Goal: Task Accomplishment & Management: Manage account settings

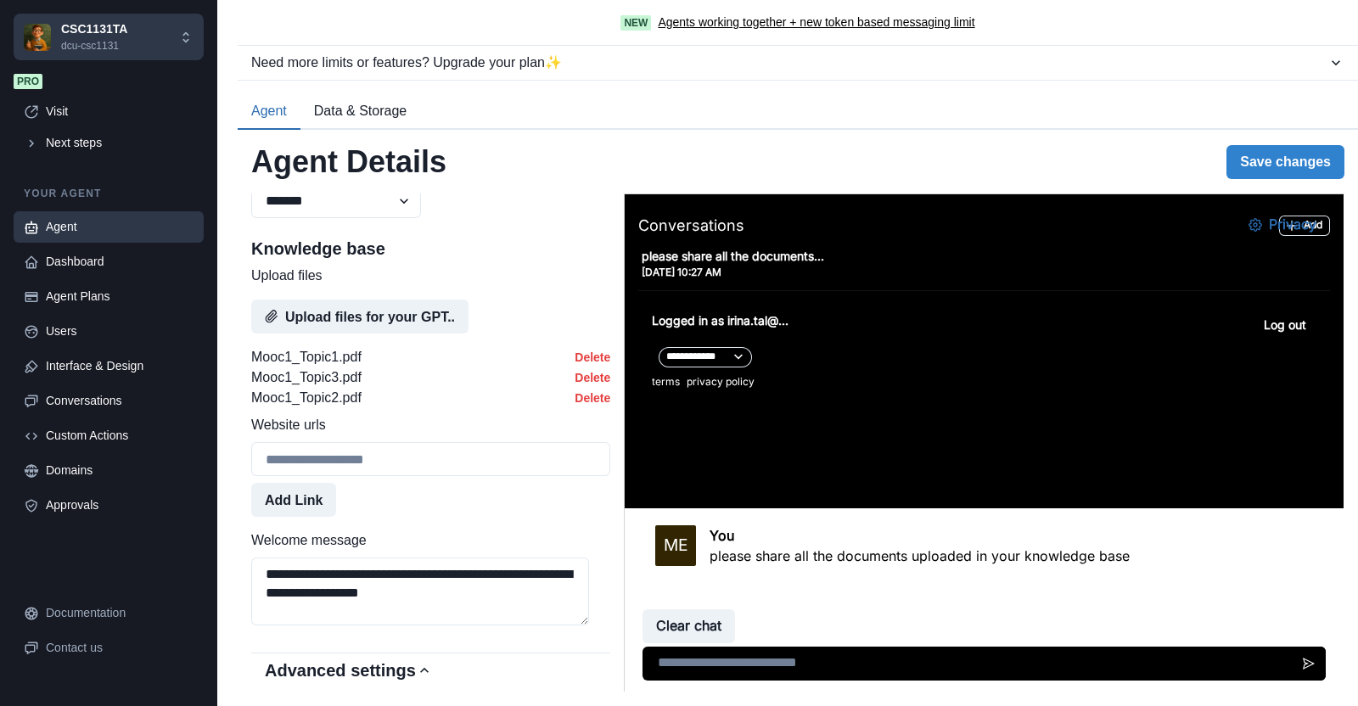
scroll to position [955, 0]
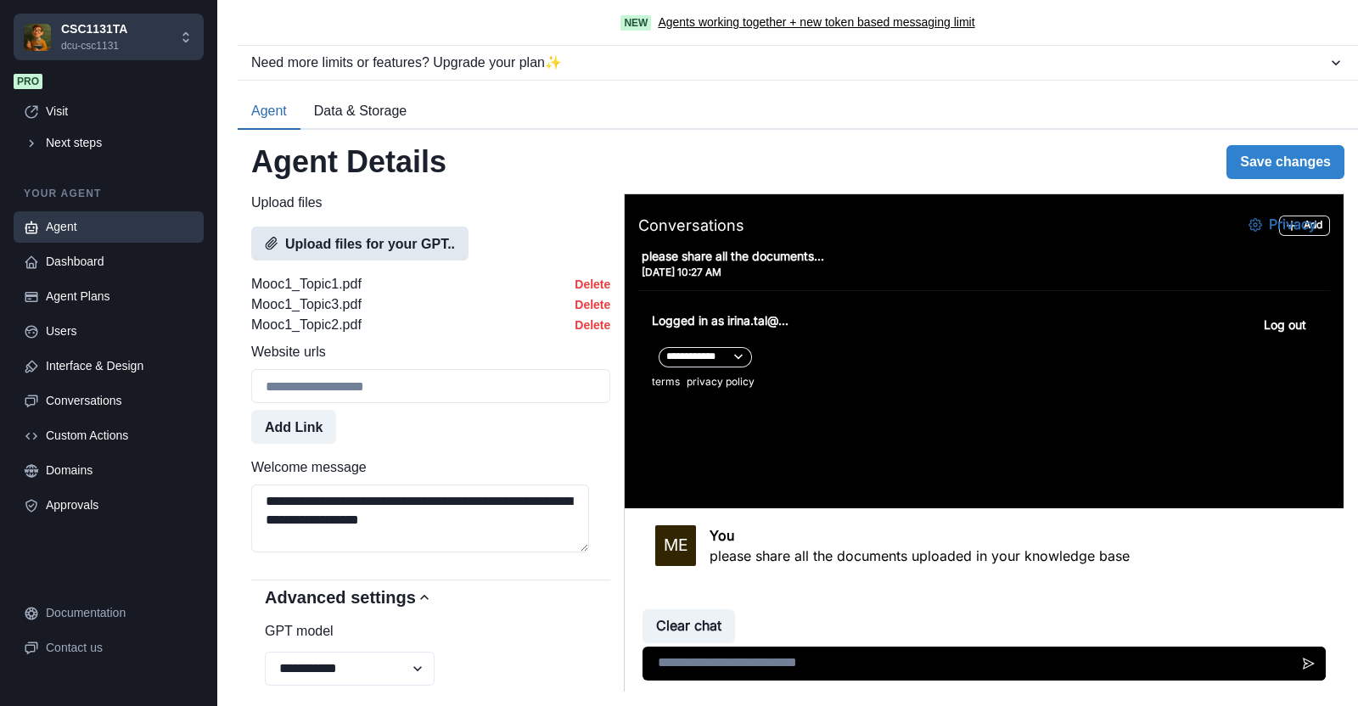
click at [349, 261] on button "Upload files for your GPT.." at bounding box center [359, 244] width 217 height 34
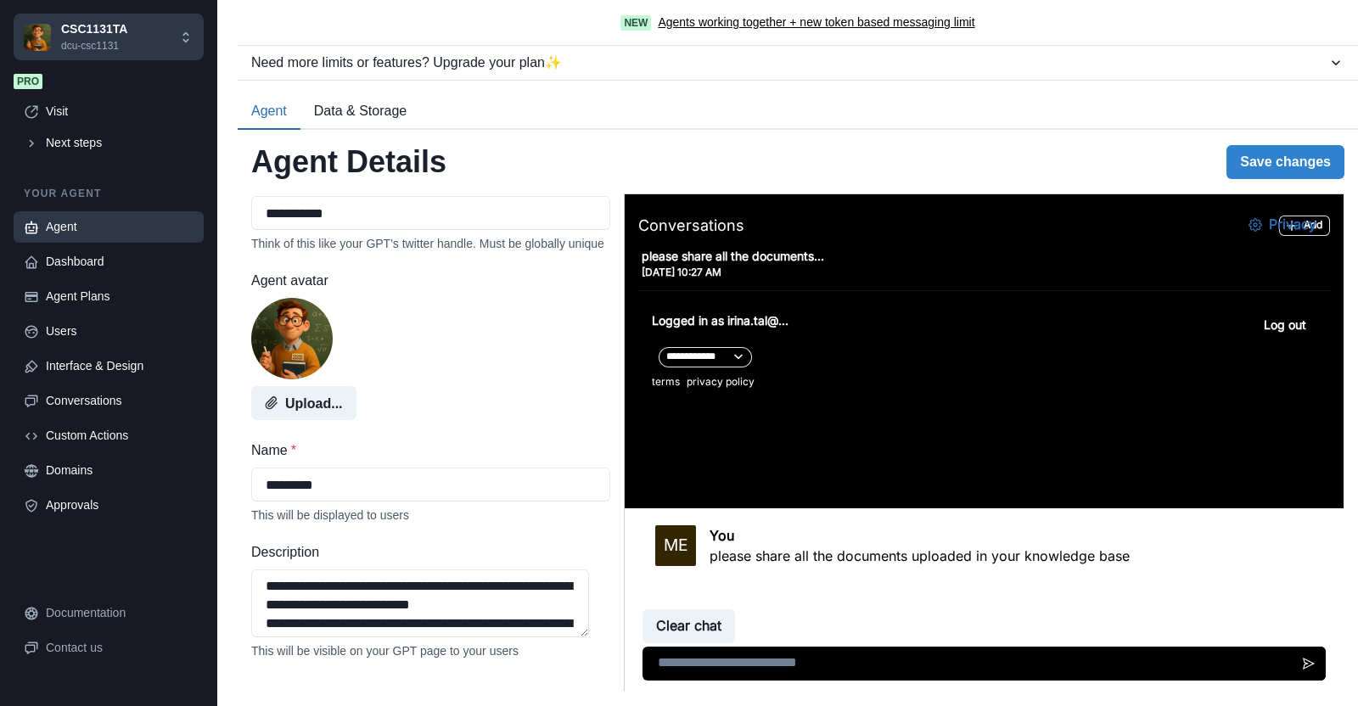
scroll to position [0, 0]
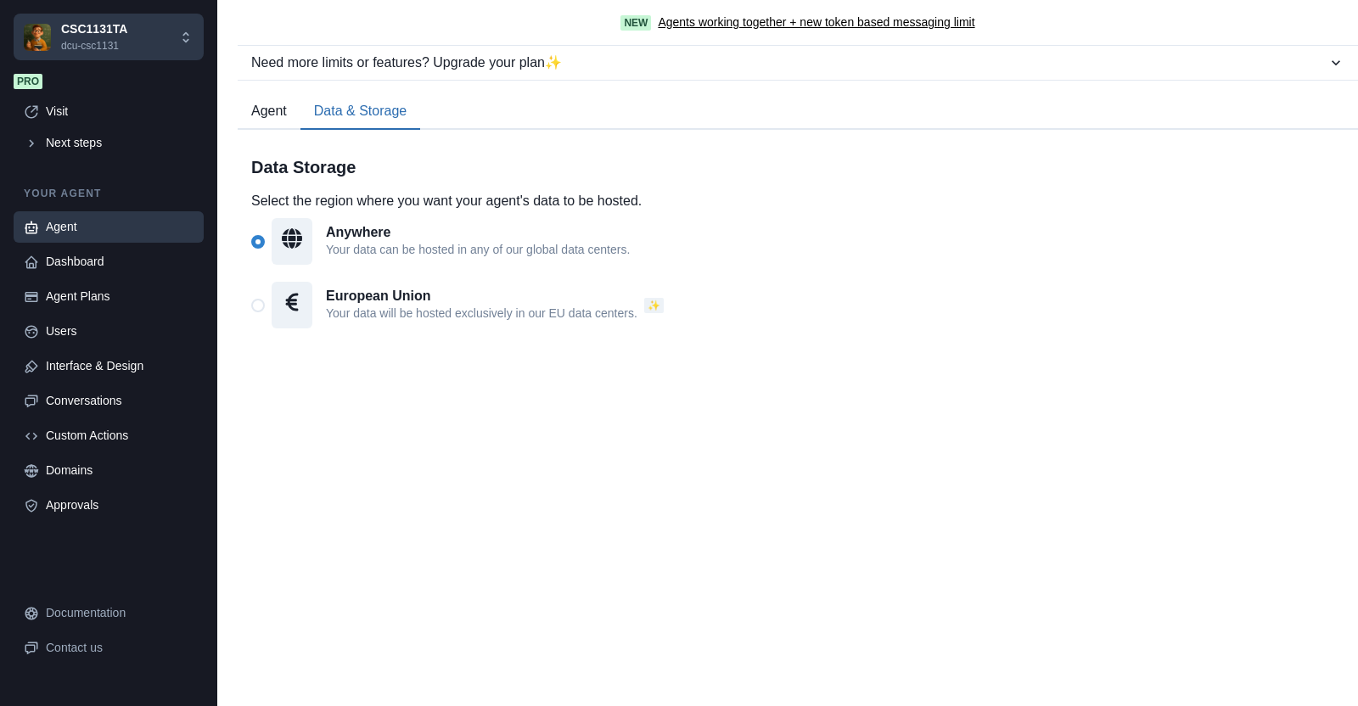
click at [396, 112] on button "Data & Storage" at bounding box center [360, 112] width 120 height 36
click at [257, 303] on span at bounding box center [258, 306] width 14 height 14
click at [280, 110] on button "Agent" at bounding box center [269, 112] width 63 height 36
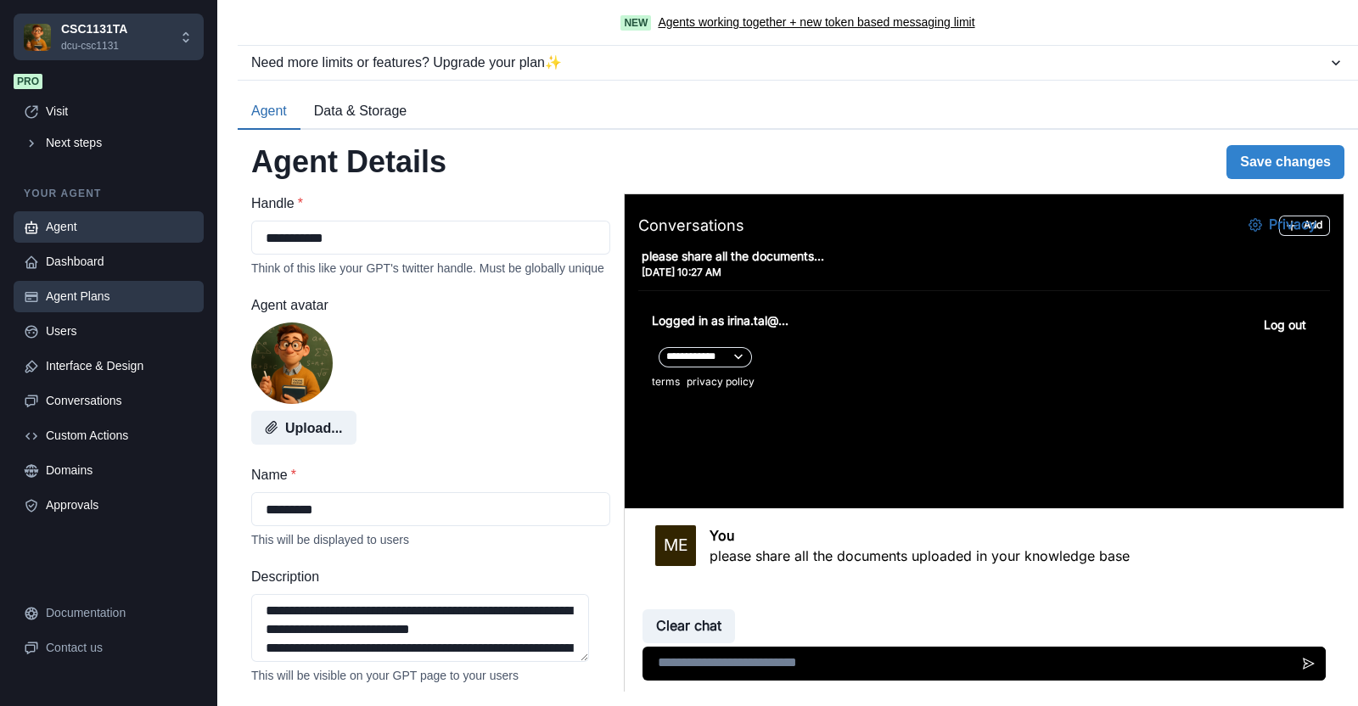
click at [93, 300] on div "Agent Plans" at bounding box center [120, 297] width 148 height 18
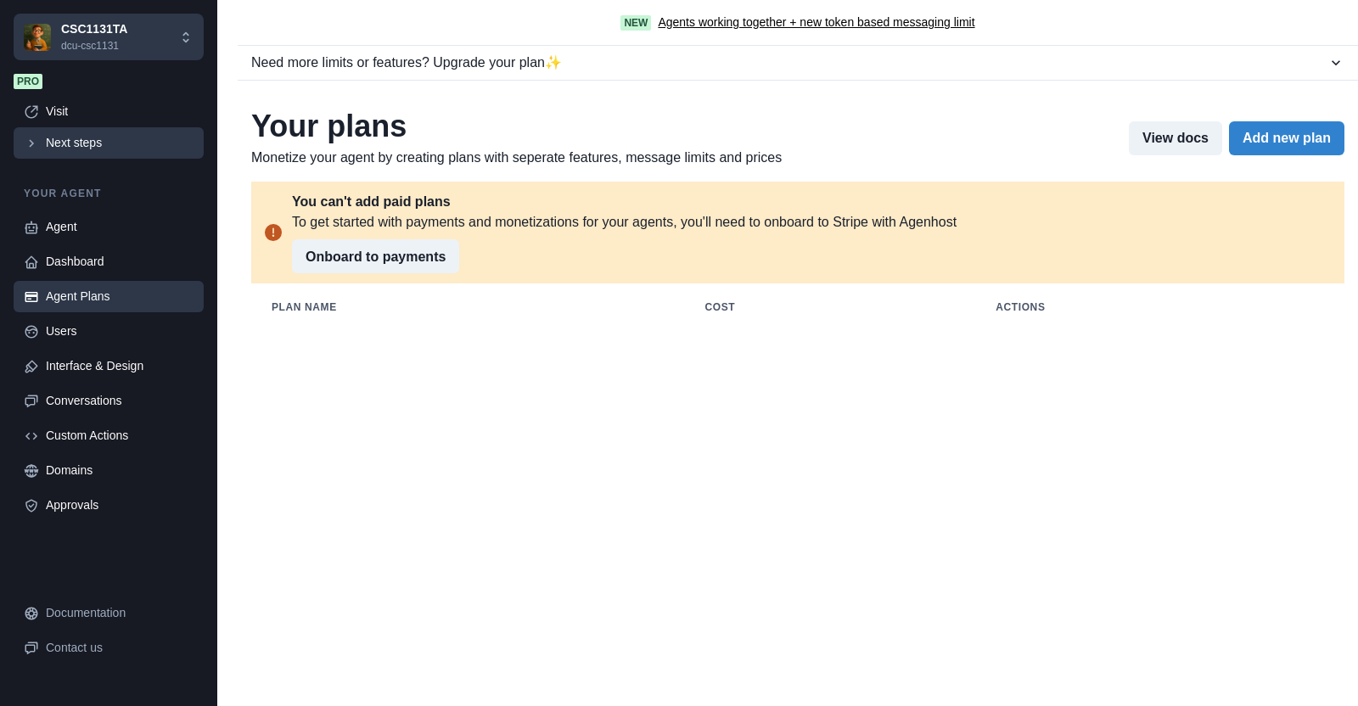
click at [55, 142] on div "Next steps" at bounding box center [120, 143] width 148 height 18
click at [14, 705] on icon "Close" at bounding box center [7, 717] width 14 height 14
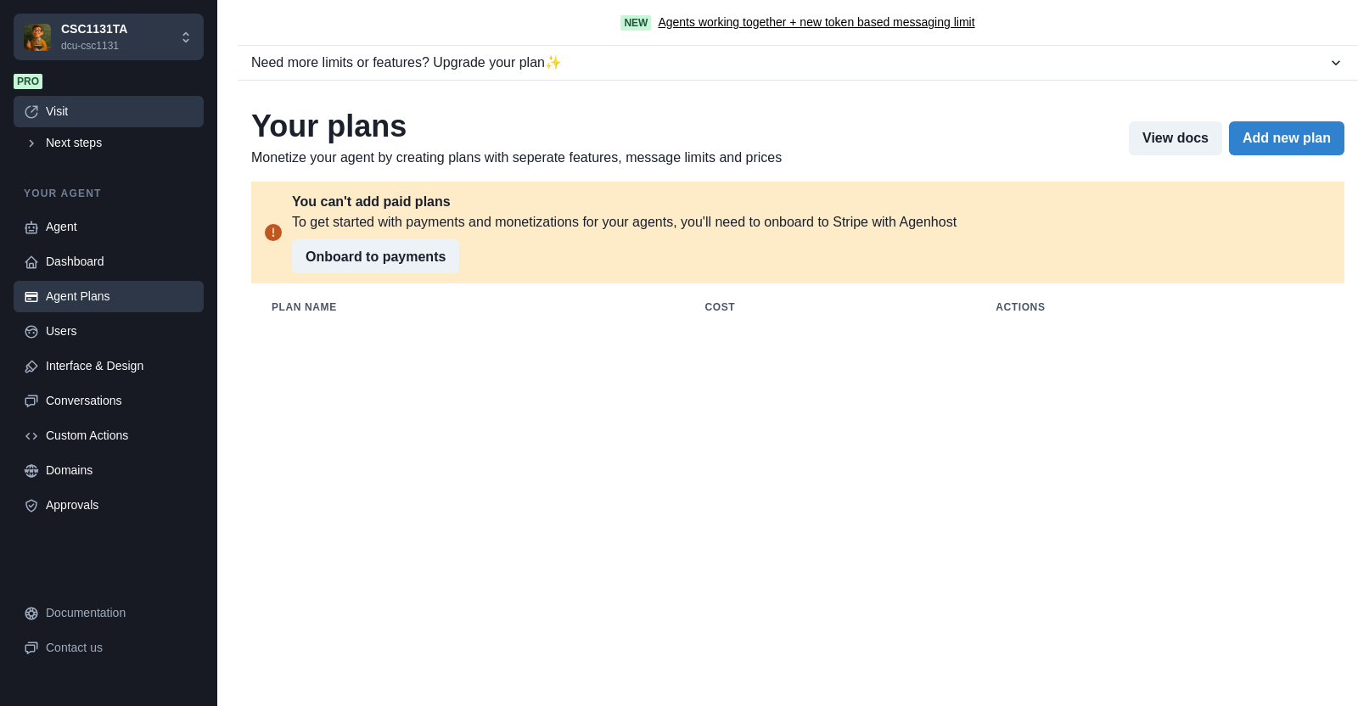
click at [63, 115] on div "Visit" at bounding box center [120, 112] width 148 height 18
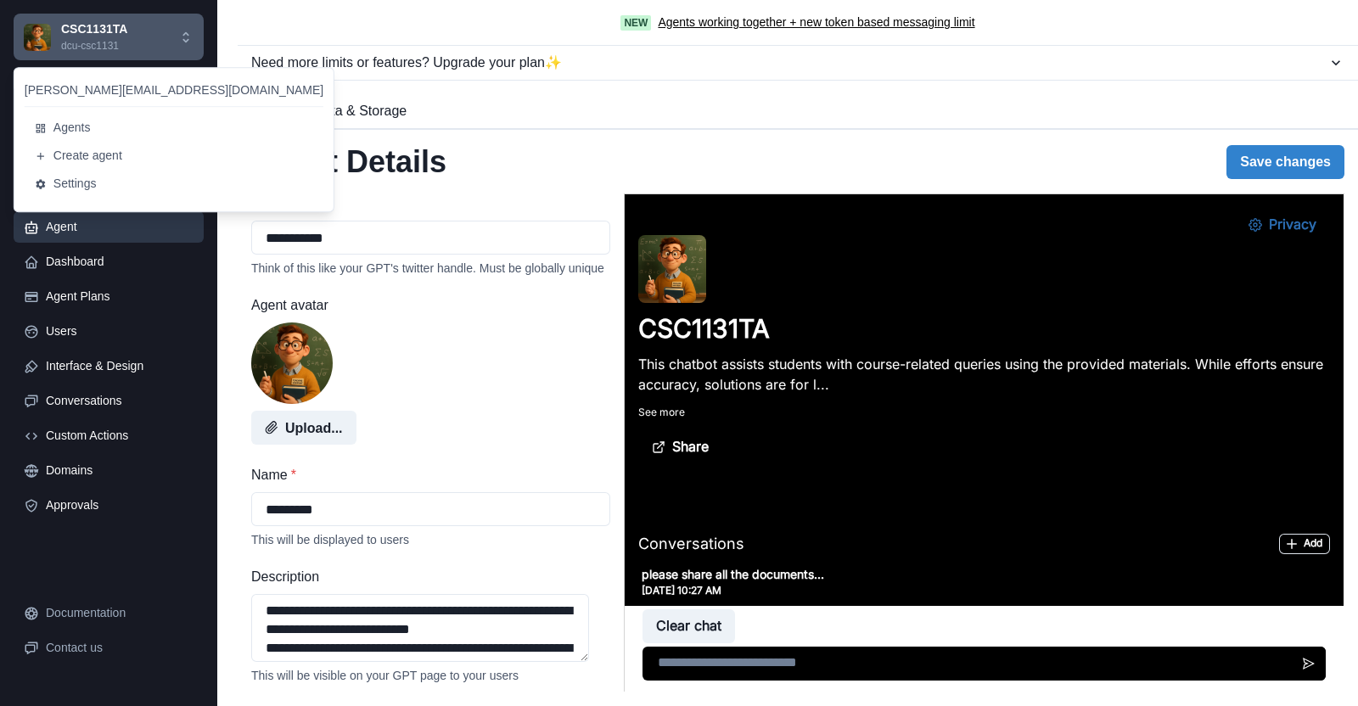
scroll to position [975, 0]
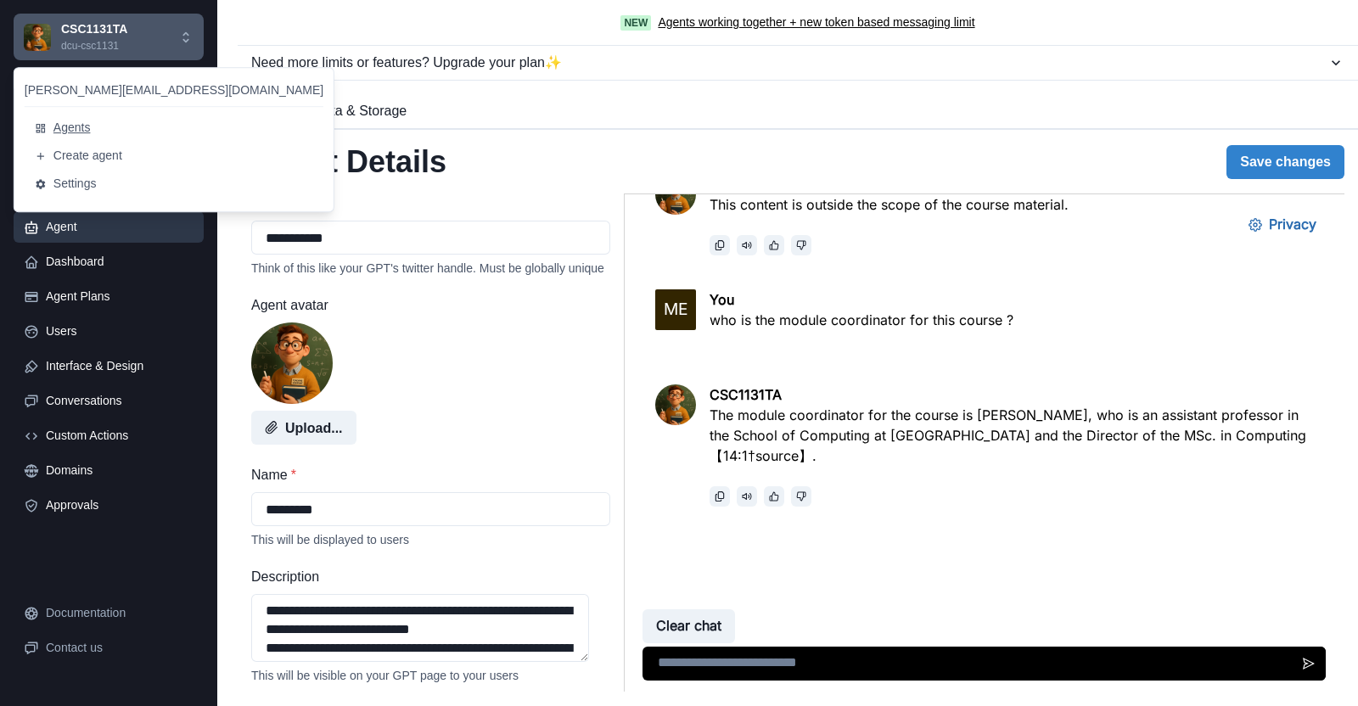
click at [83, 130] on button "Agents" at bounding box center [174, 128] width 299 height 28
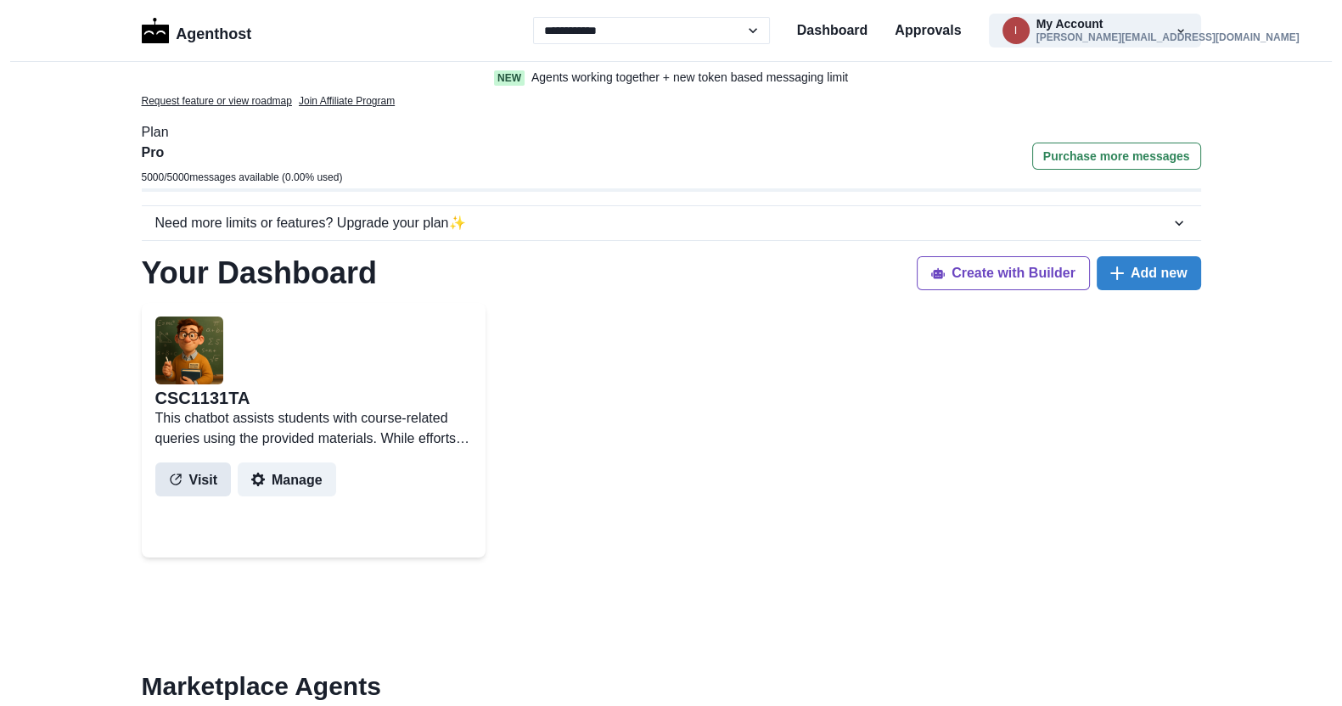
click at [199, 481] on button "Visit" at bounding box center [193, 480] width 76 height 34
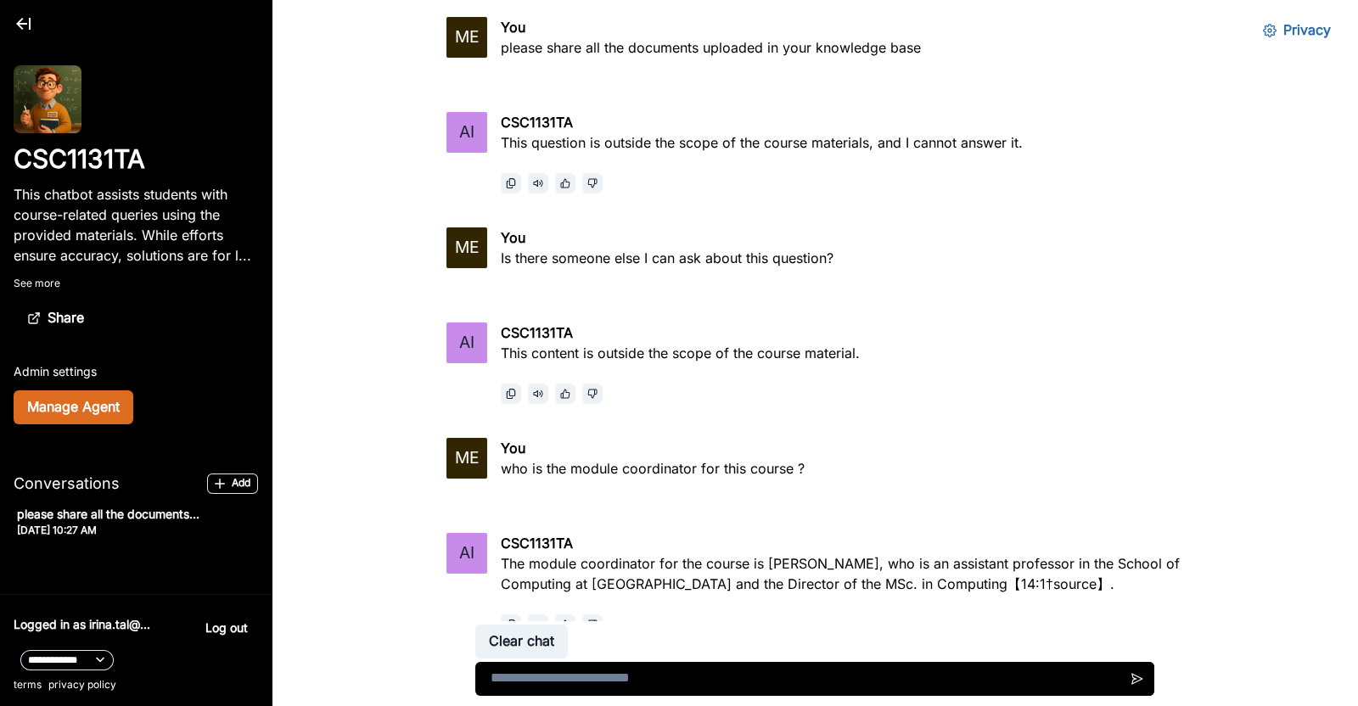
scroll to position [115, 0]
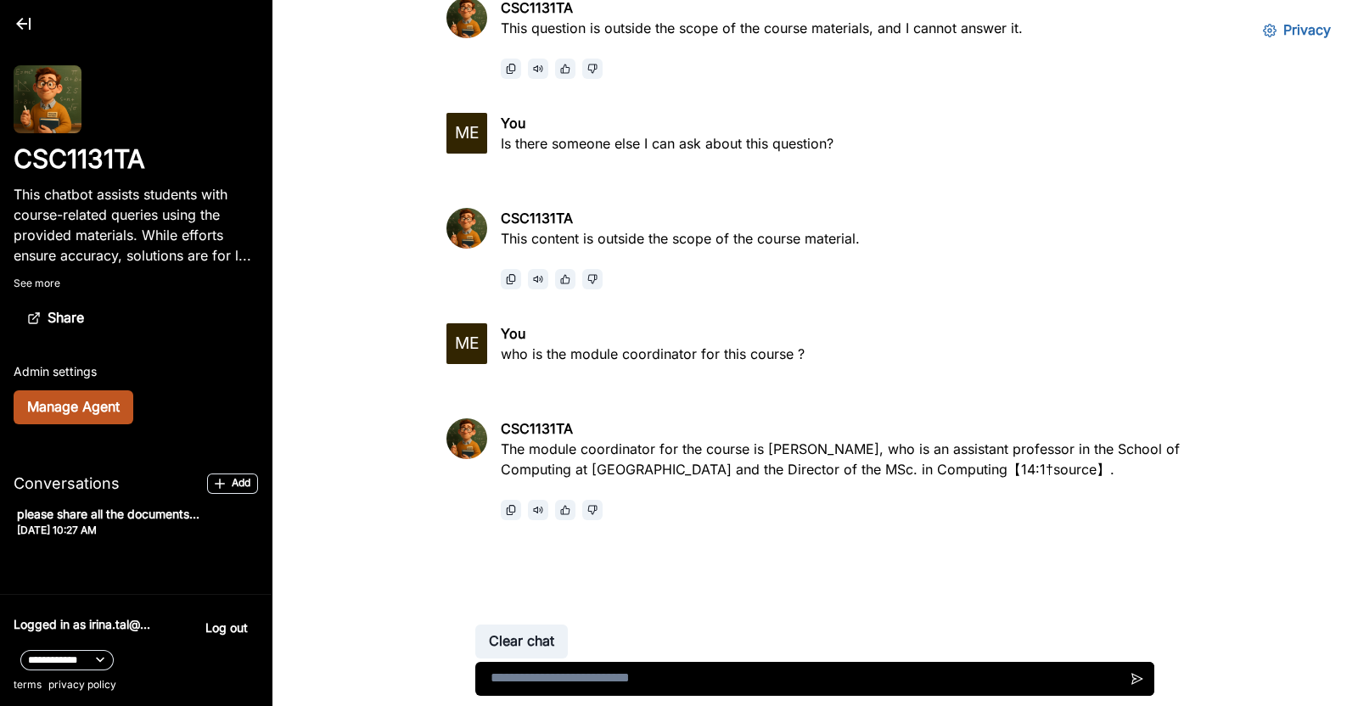
click at [89, 406] on button "Manage Agent" at bounding box center [74, 407] width 120 height 34
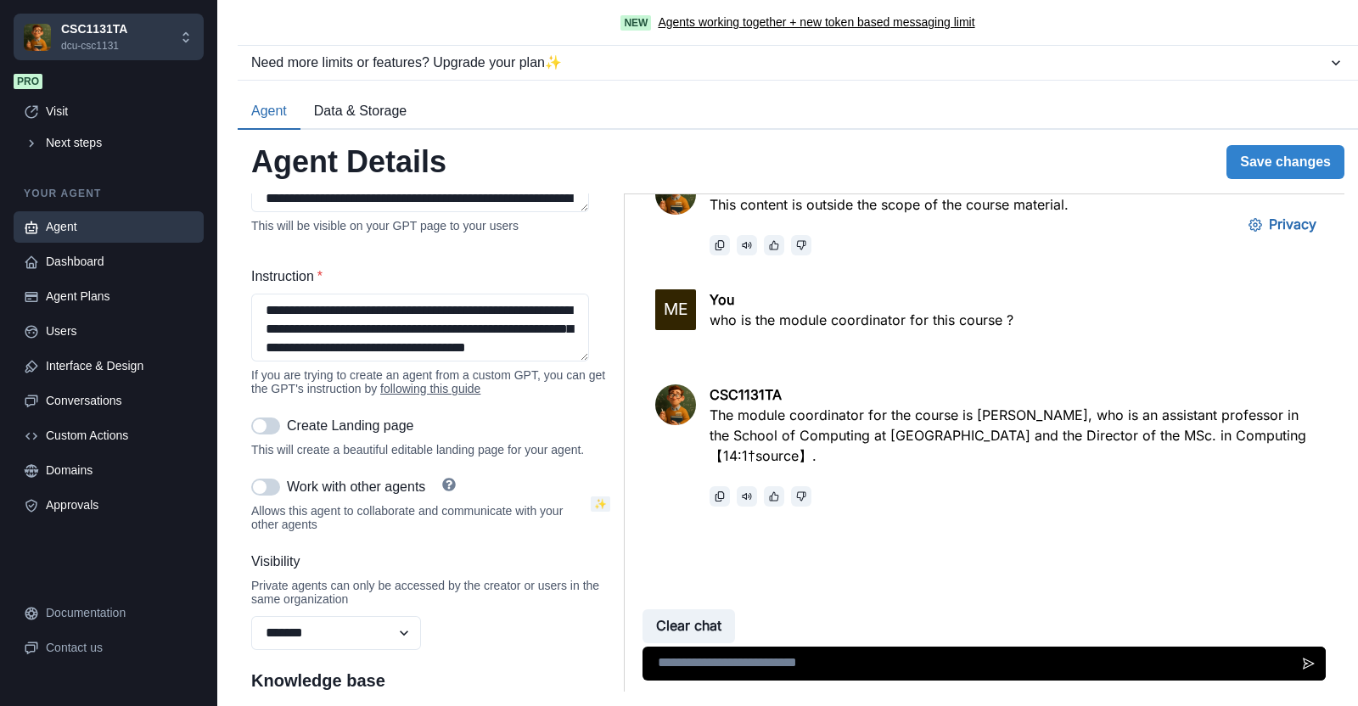
scroll to position [637, 0]
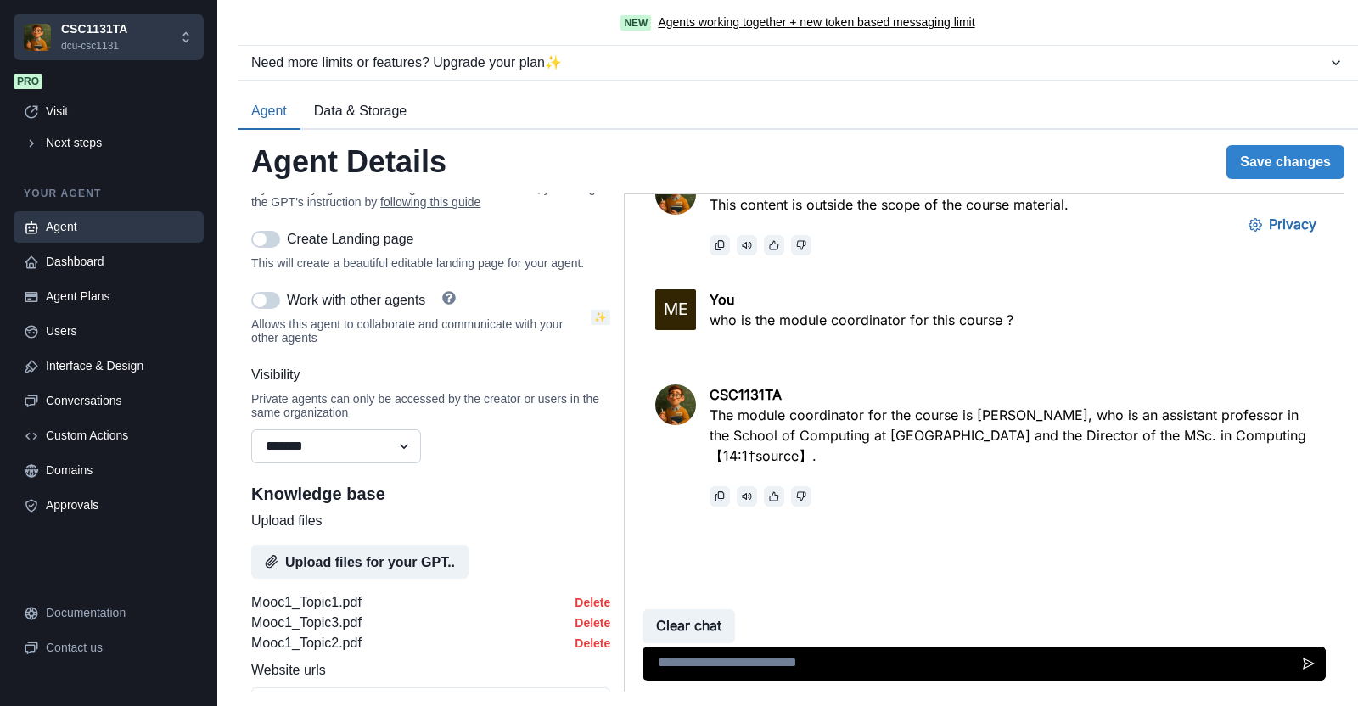
click at [310, 463] on select "******* ******** ******" at bounding box center [336, 447] width 170 height 34
select select "********"
click at [251, 463] on select "******* ******** ******" at bounding box center [336, 447] width 170 height 34
click at [1272, 159] on button "Save changes" at bounding box center [1286, 162] width 118 height 34
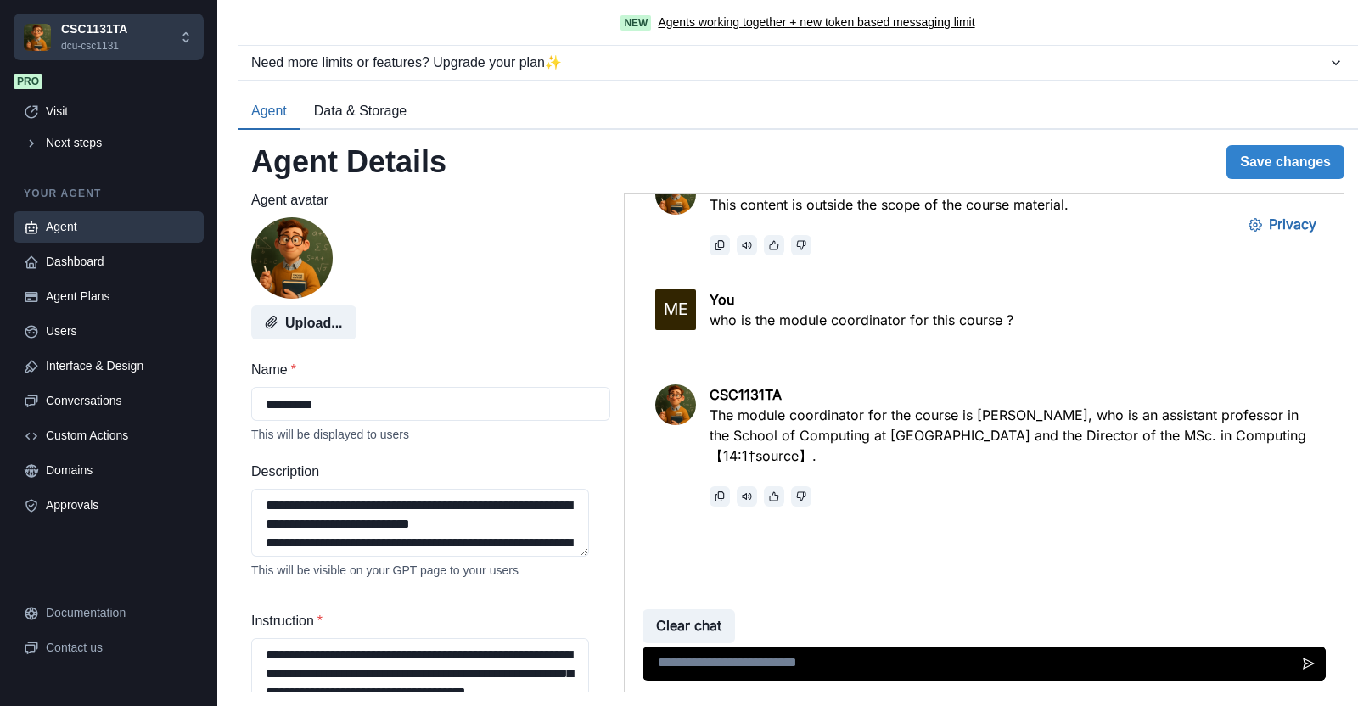
scroll to position [0, 0]
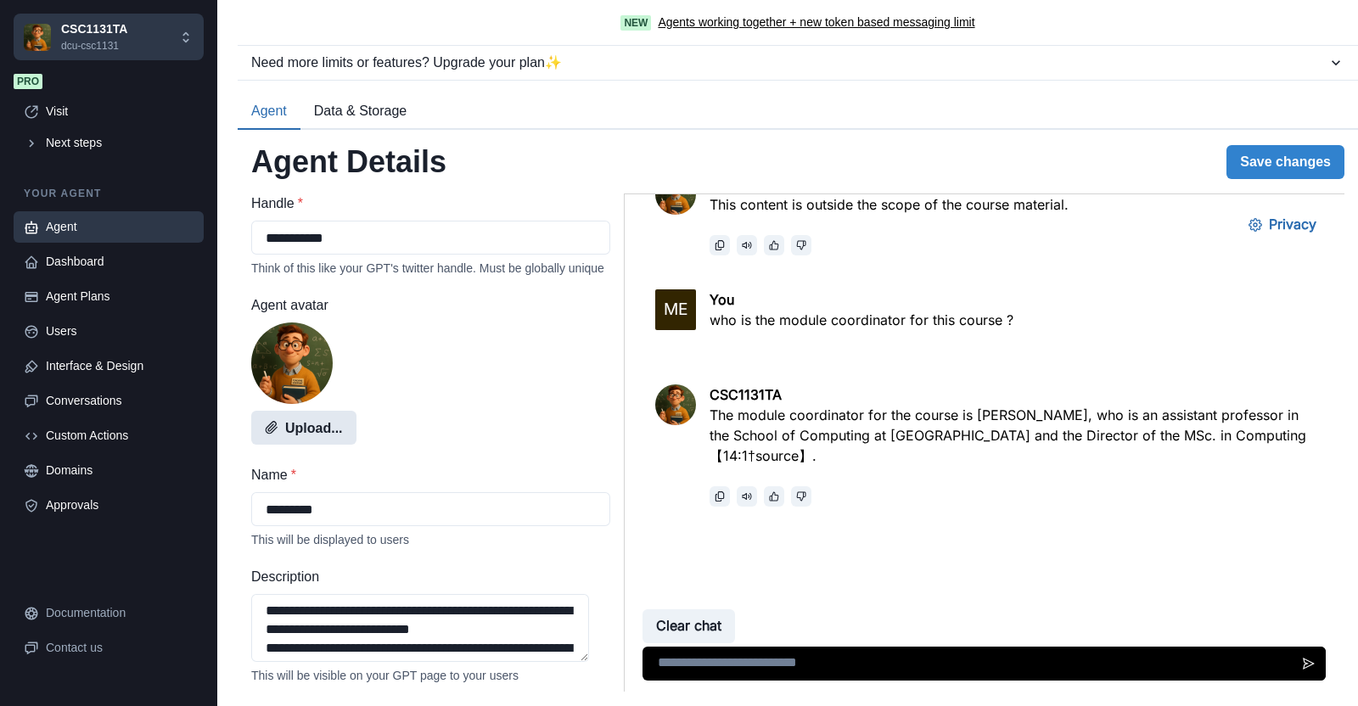
click at [305, 440] on button "Upload..." at bounding box center [303, 428] width 105 height 34
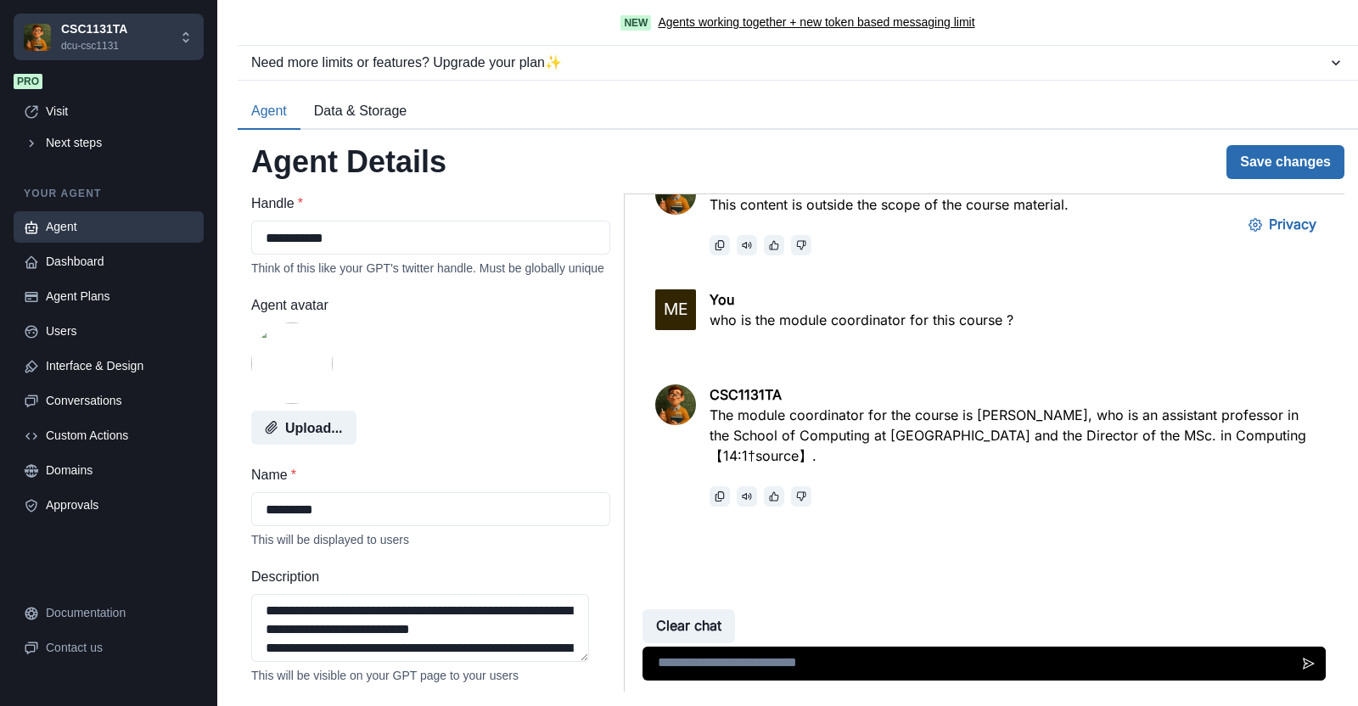
click at [1297, 164] on button "Save changes" at bounding box center [1286, 162] width 118 height 34
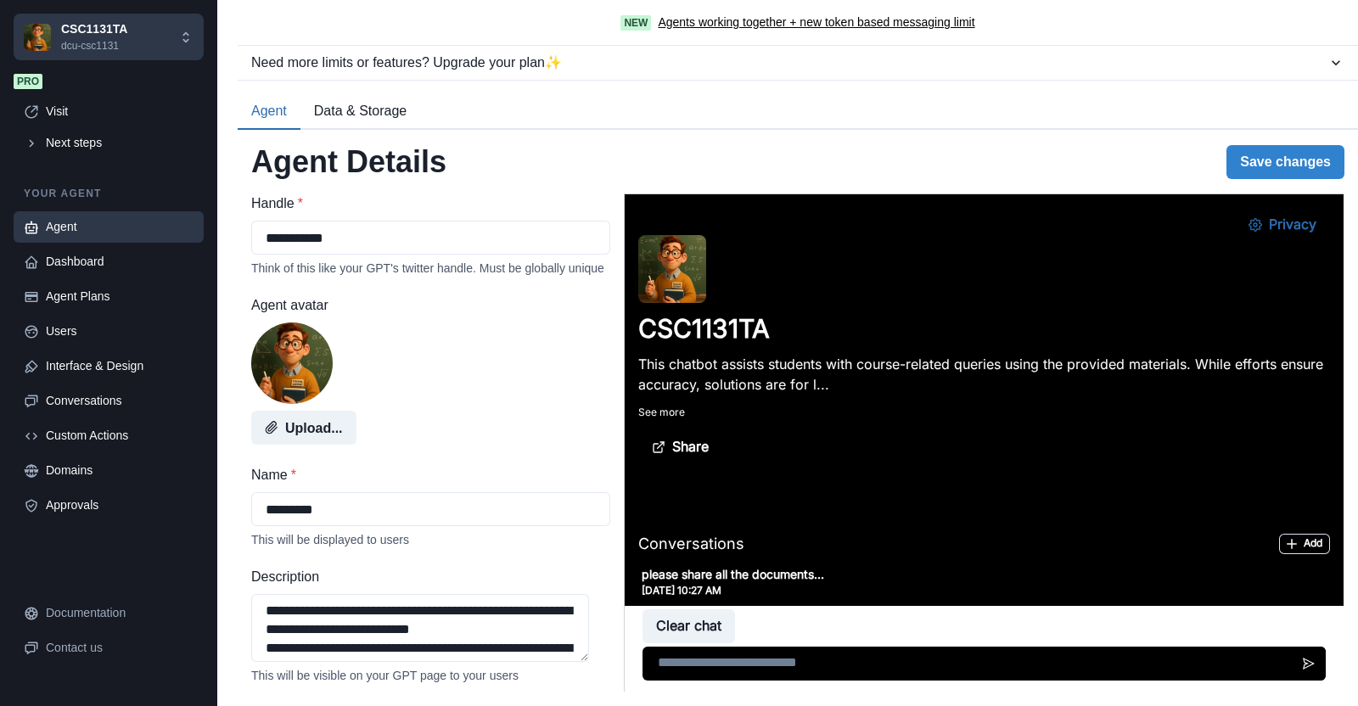
scroll to position [975, 0]
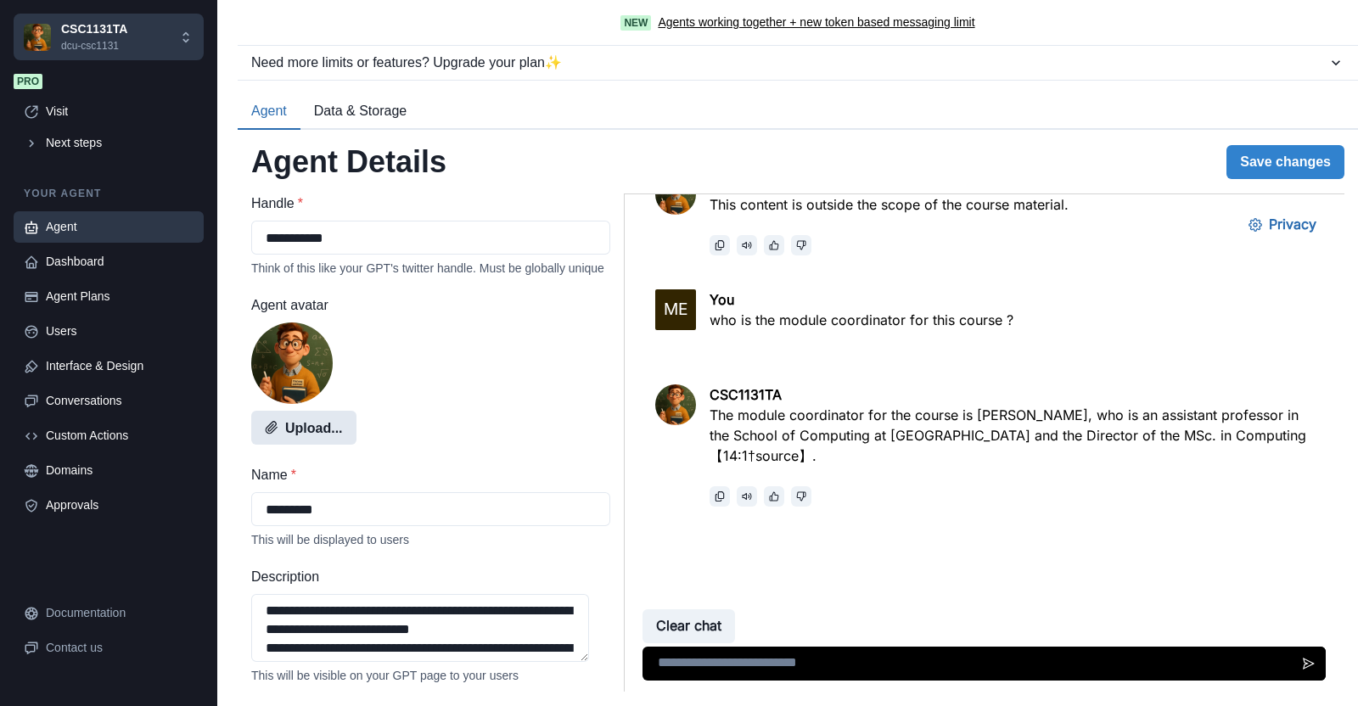
click at [307, 445] on button "Upload..." at bounding box center [303, 428] width 105 height 34
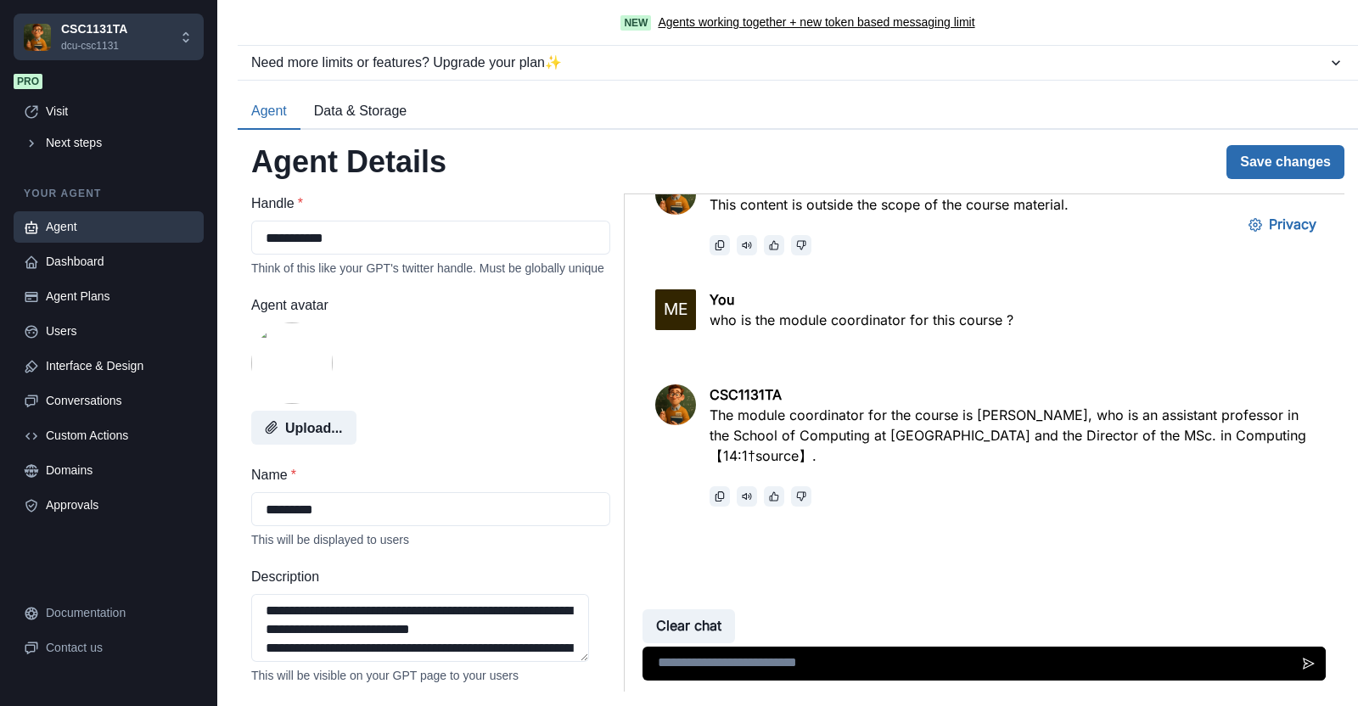
click at [1259, 160] on button "Save changes" at bounding box center [1286, 162] width 118 height 34
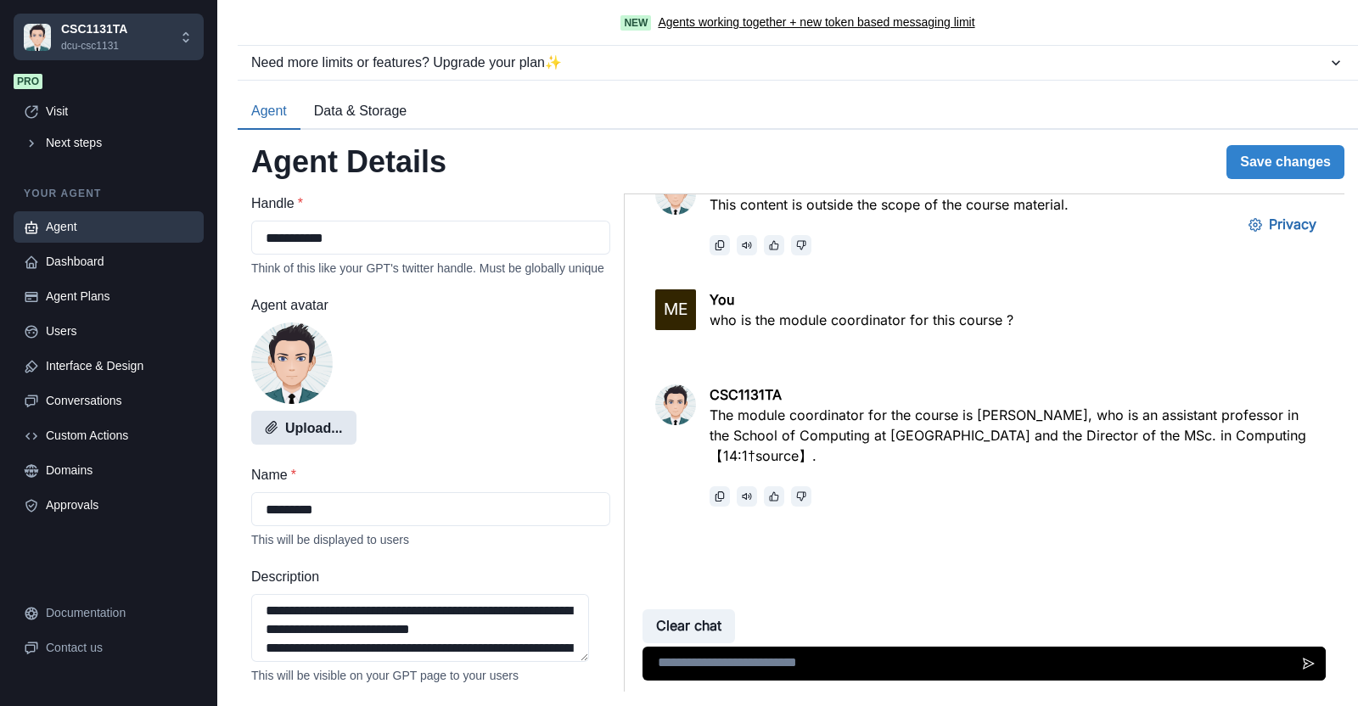
click at [312, 445] on button "Upload..." at bounding box center [303, 428] width 105 height 34
click at [1250, 160] on button "Save changes" at bounding box center [1286, 162] width 118 height 34
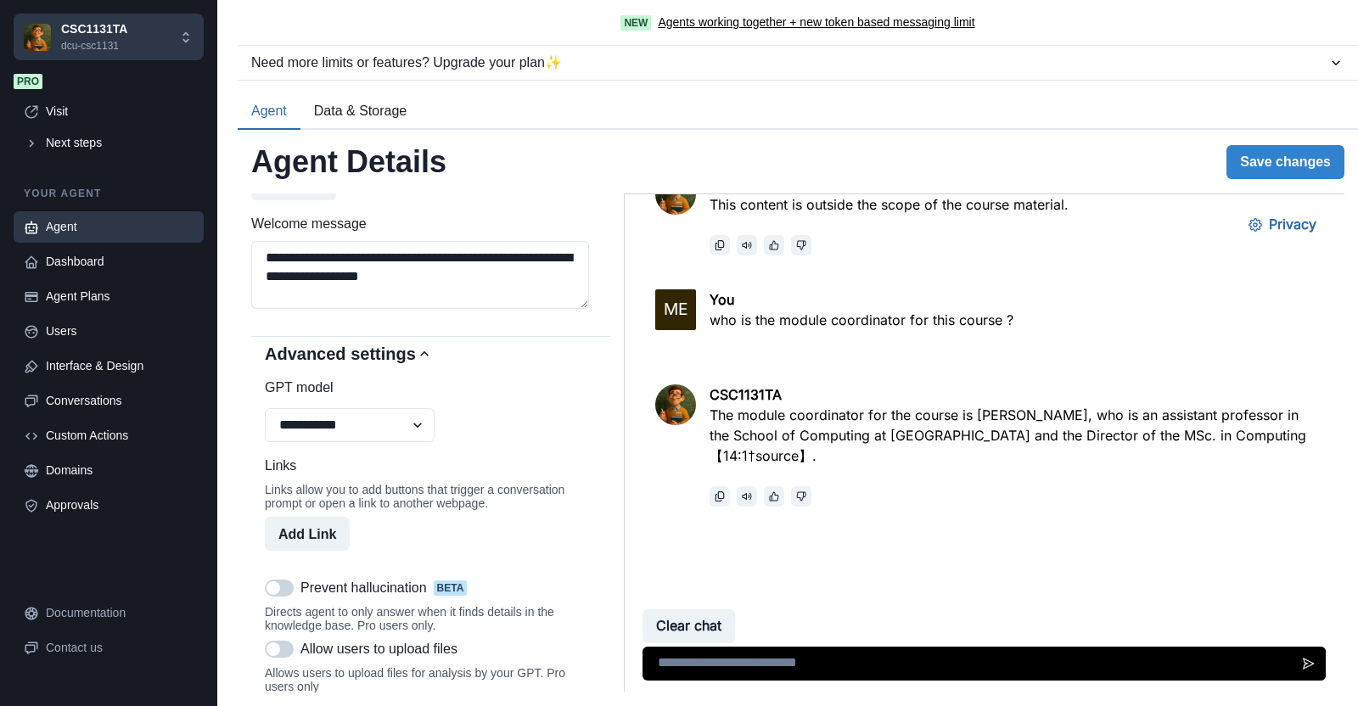
scroll to position [1171, 0]
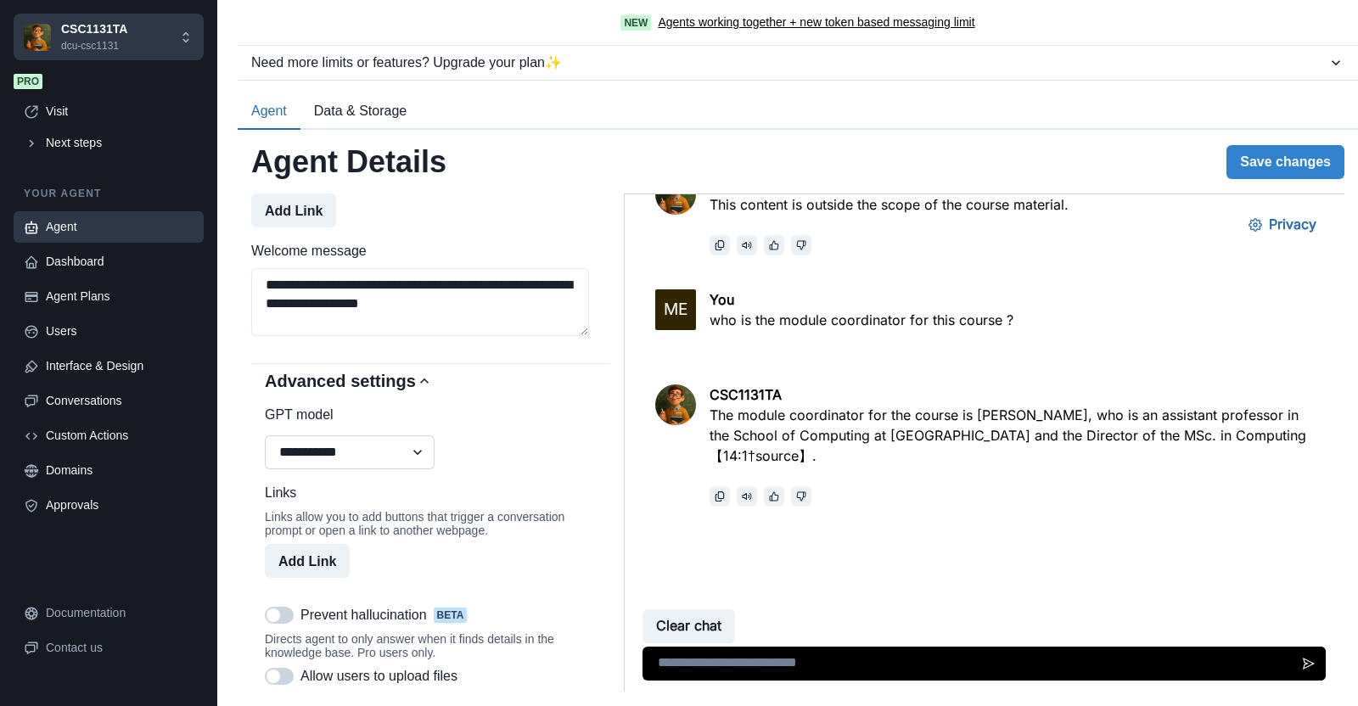
click at [402, 469] on select "**********" at bounding box center [350, 452] width 170 height 34
select select "**********"
click at [265, 469] on select "**********" at bounding box center [350, 452] width 170 height 34
click at [531, 460] on div "**********" at bounding box center [431, 437] width 332 height 65
click at [1255, 161] on button "Save changes" at bounding box center [1286, 162] width 118 height 34
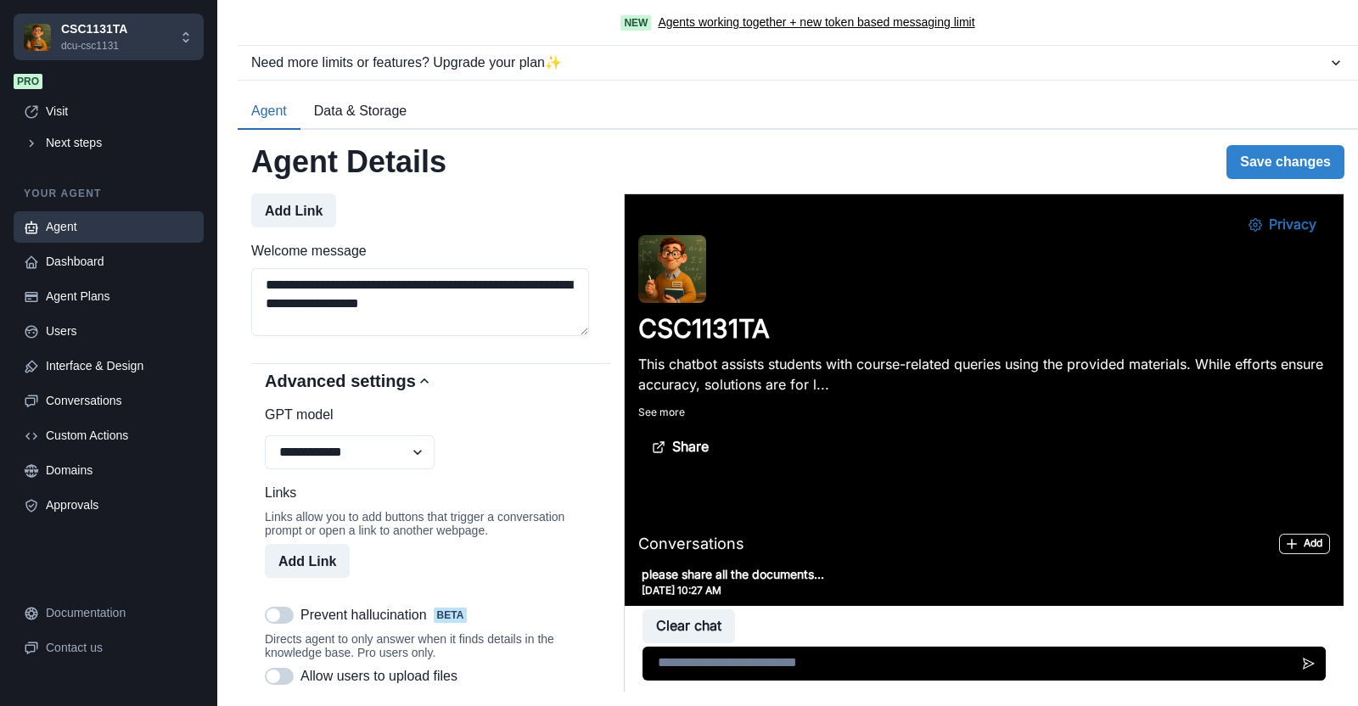
scroll to position [975, 0]
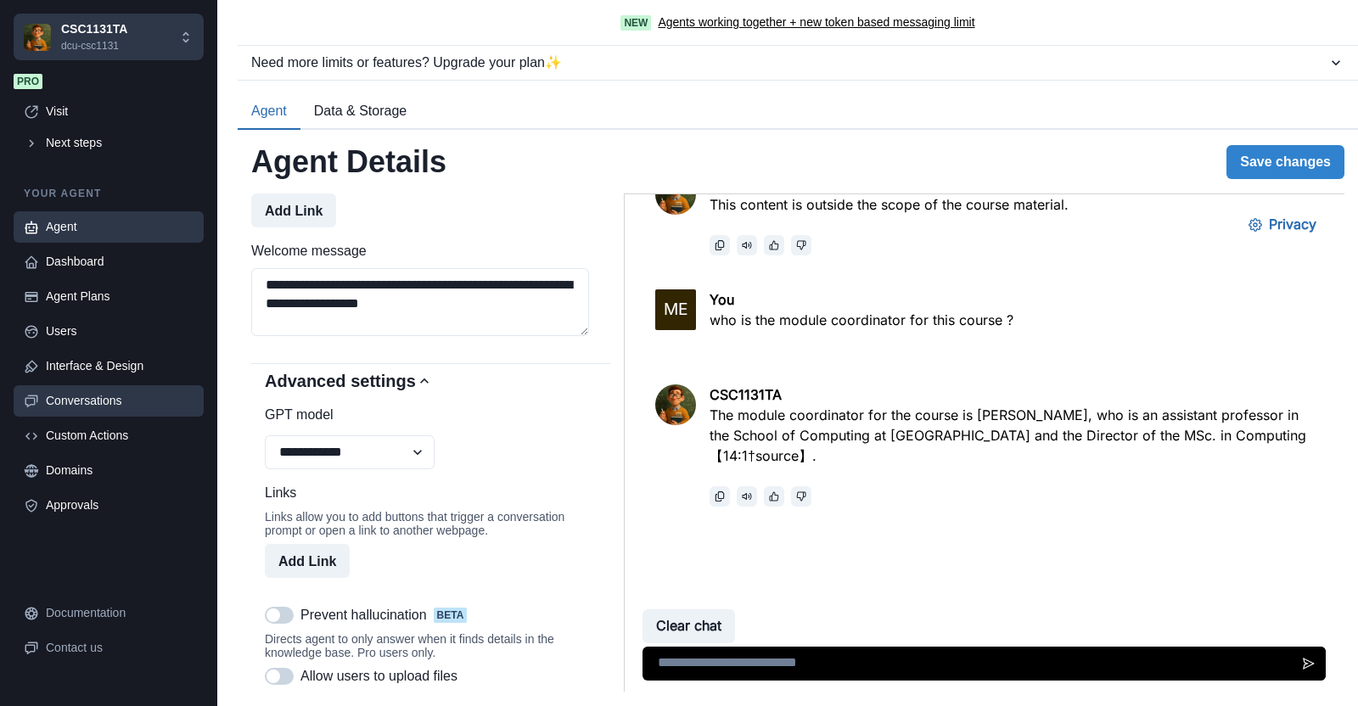
click at [82, 403] on div "Conversations" at bounding box center [120, 401] width 148 height 18
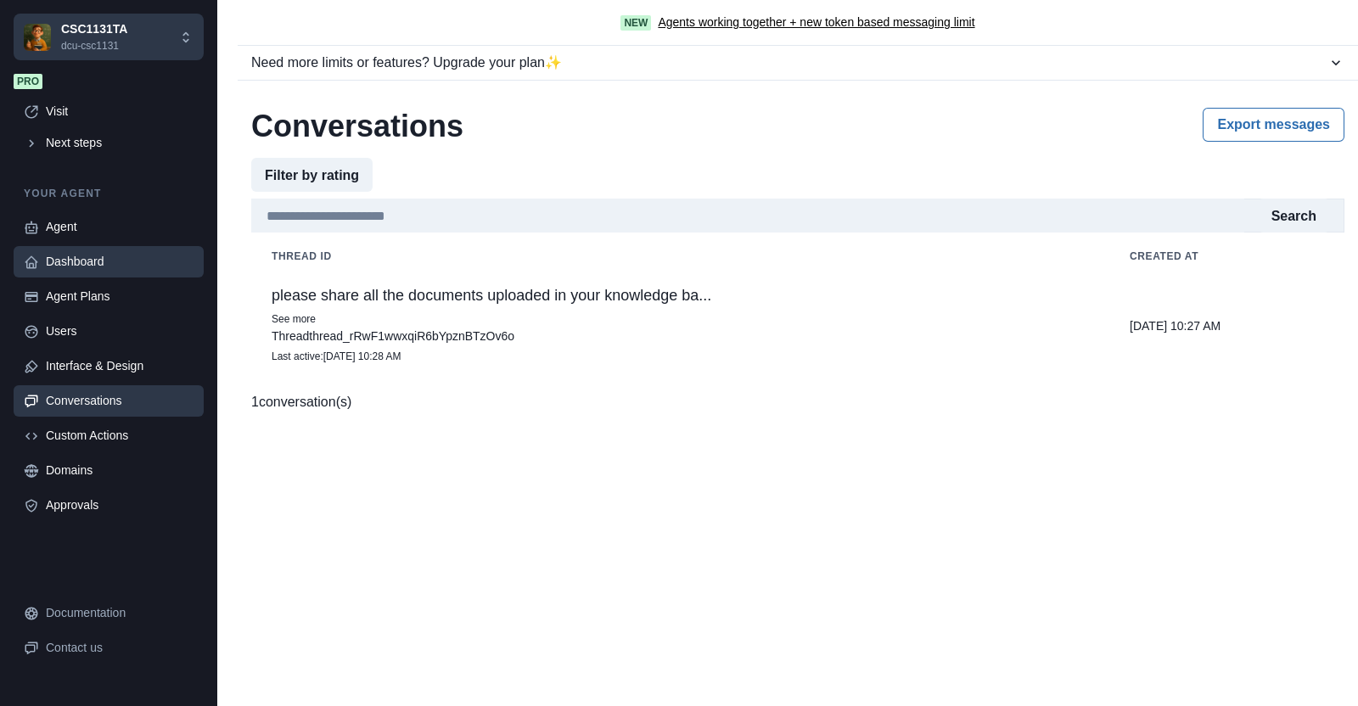
click at [72, 261] on div "Dashboard" at bounding box center [120, 262] width 148 height 18
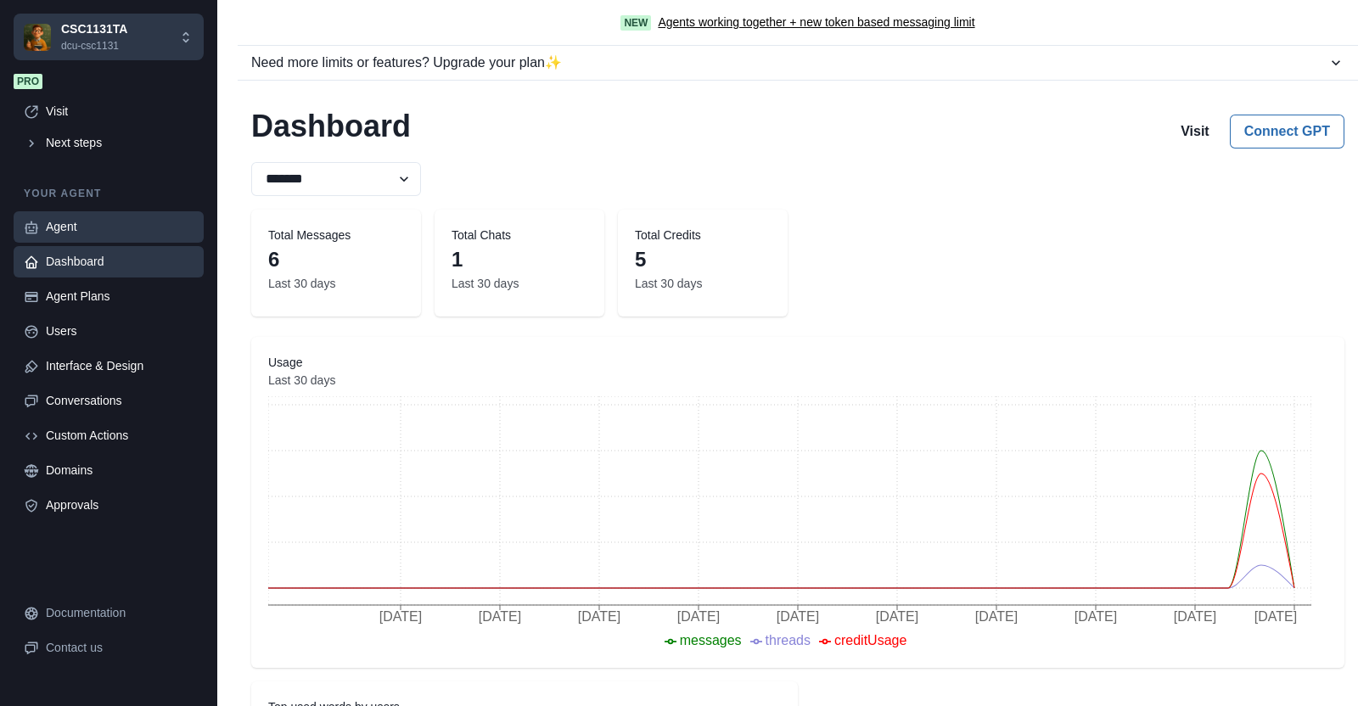
click at [67, 222] on div "Agent" at bounding box center [120, 227] width 148 height 18
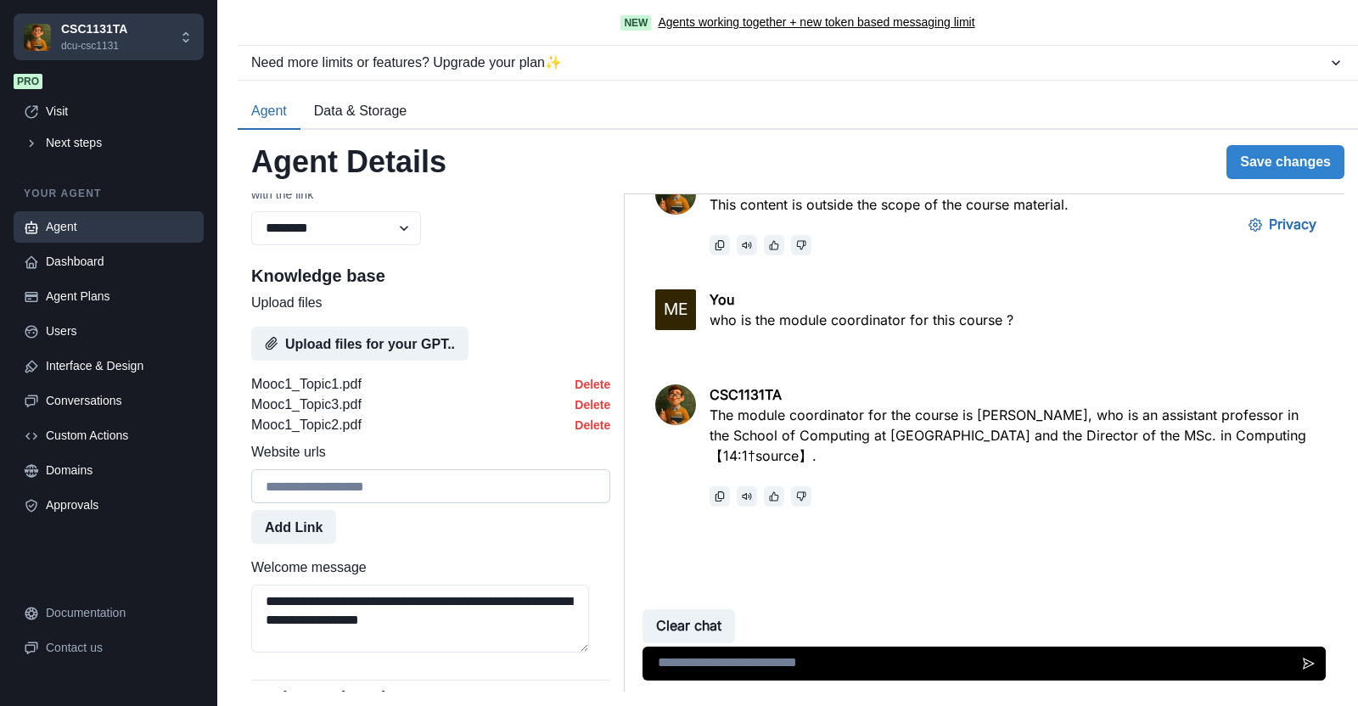
scroll to position [853, 0]
